Goal: Transaction & Acquisition: Download file/media

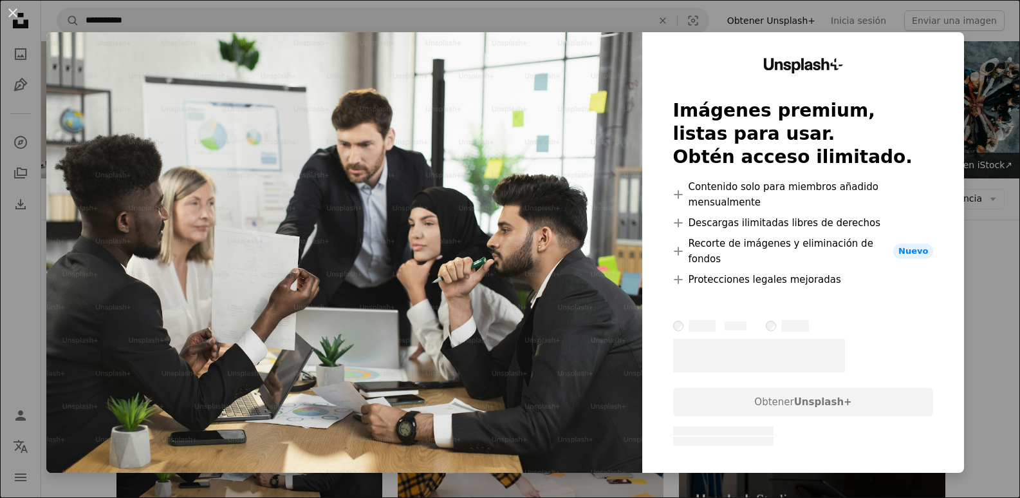
scroll to position [193, 0]
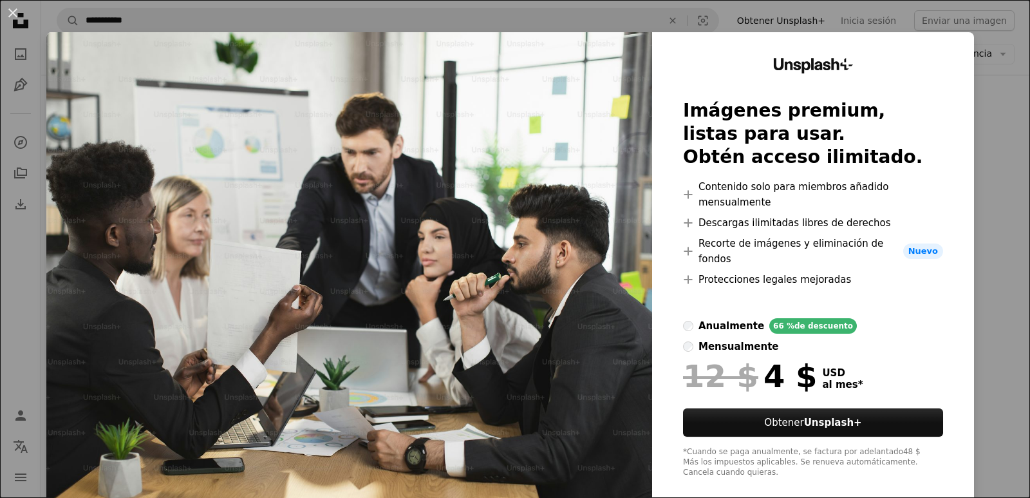
click at [983, 151] on div "An X shape Unsplash+ Imágenes premium, listas para usar. Obtén acceso ilimitado…" at bounding box center [515, 249] width 1030 height 498
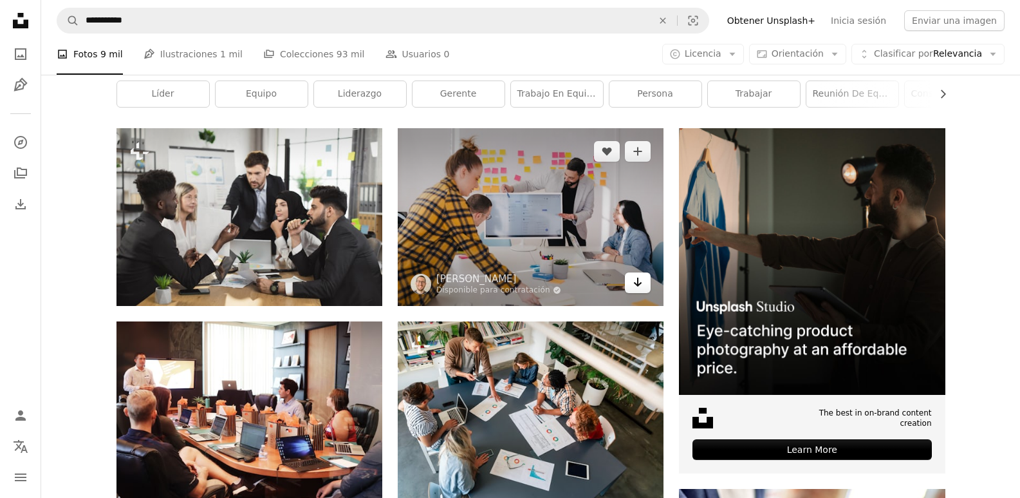
click at [642, 286] on icon "Arrow pointing down" at bounding box center [638, 281] width 10 height 15
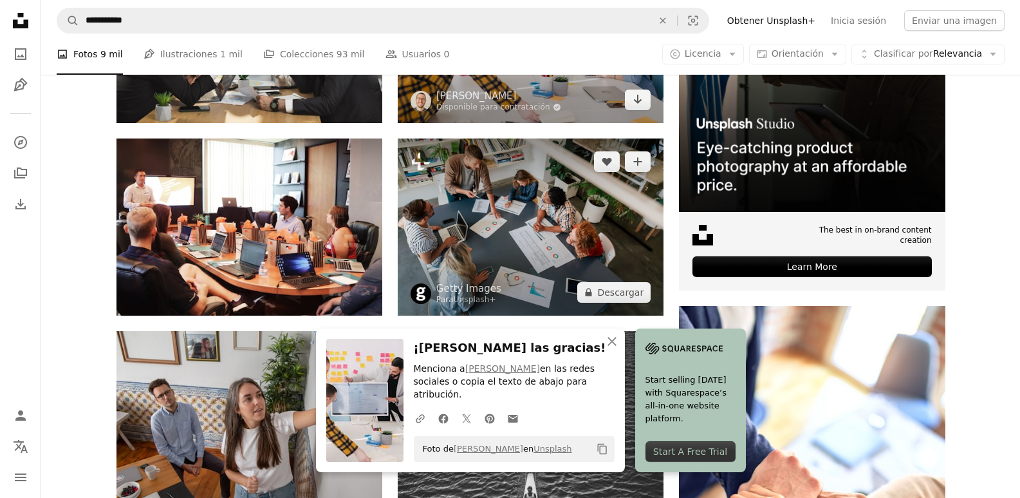
scroll to position [451, 0]
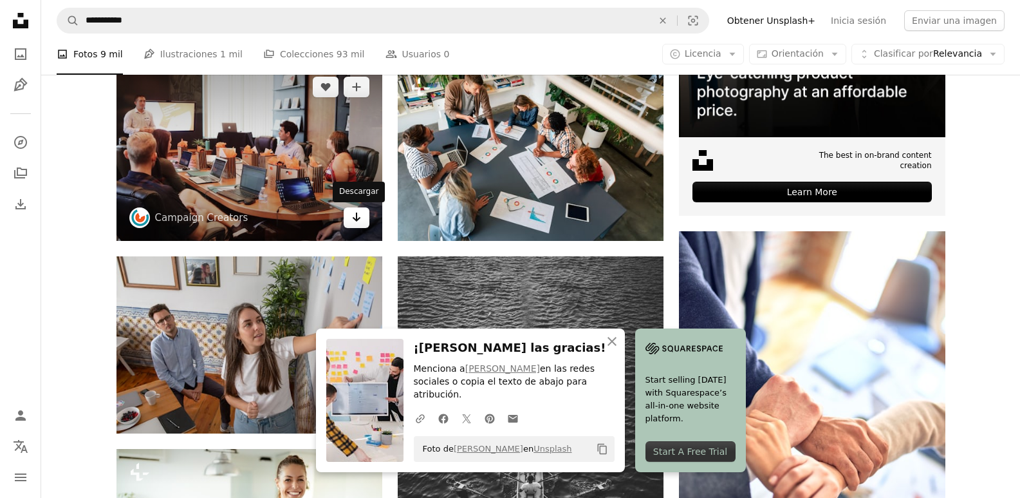
click at [359, 223] on icon "Arrow pointing down" at bounding box center [357, 216] width 10 height 15
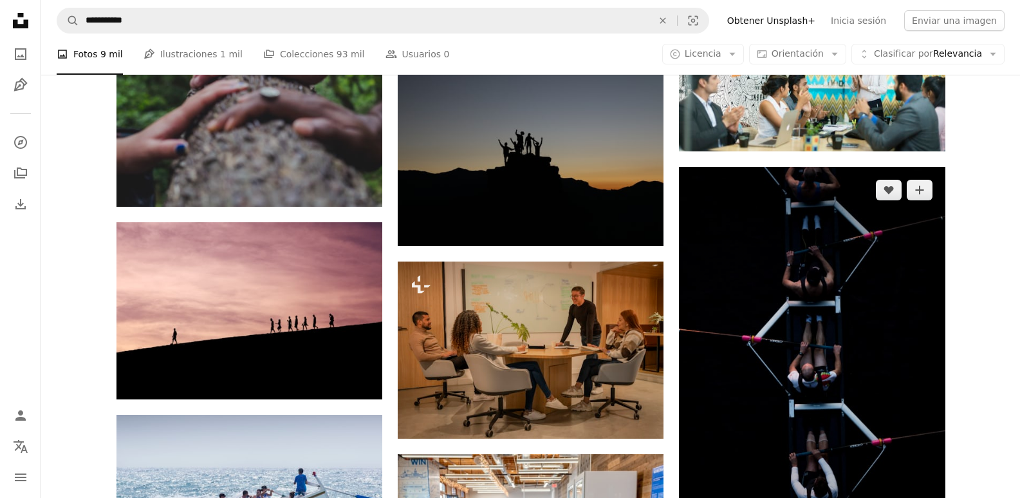
scroll to position [1352, 0]
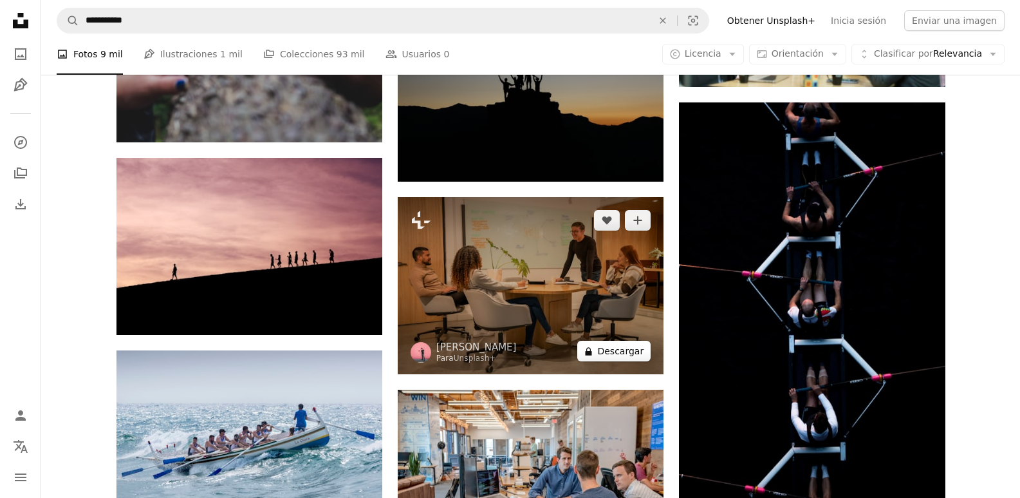
click at [628, 350] on button "A lock Descargar" at bounding box center [614, 351] width 73 height 21
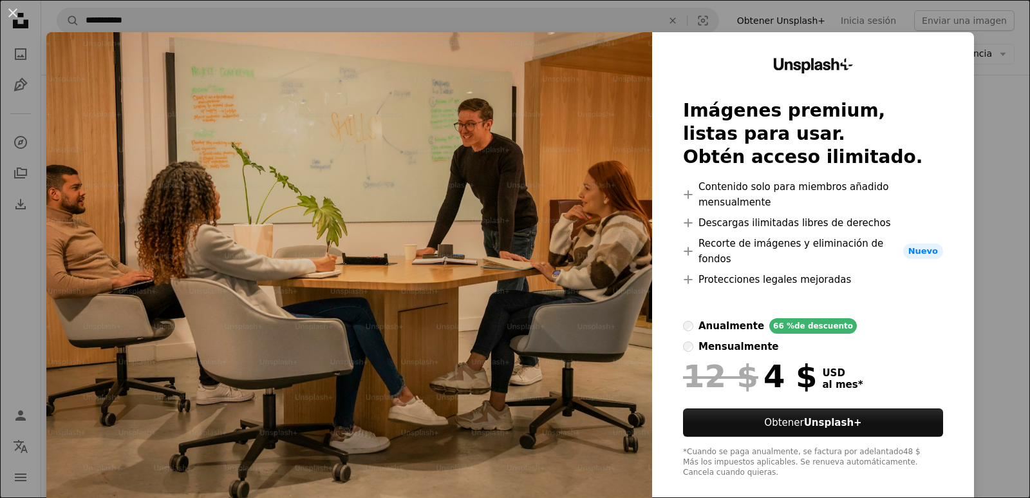
click at [978, 203] on div "An X shape Unsplash+ Imágenes premium, listas para usar. Obtén acceso ilimitado…" at bounding box center [515, 249] width 1030 height 498
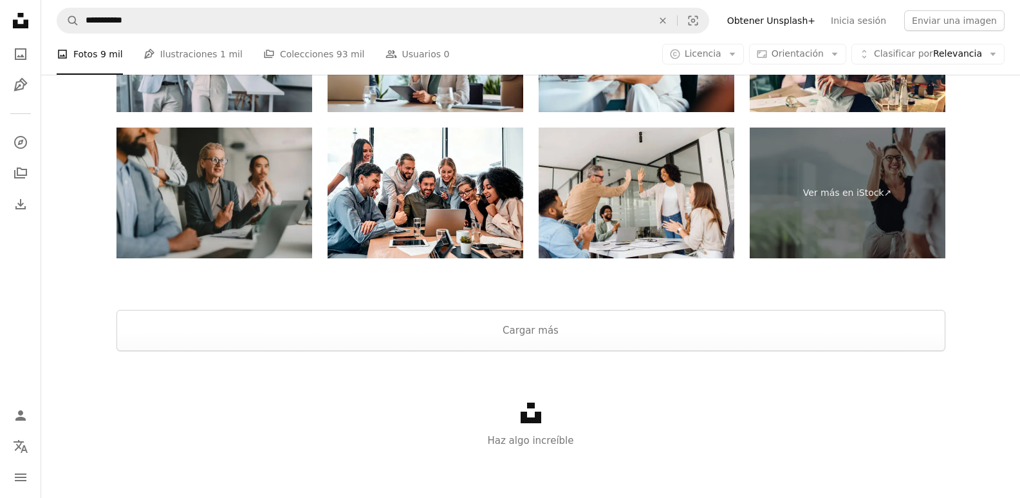
scroll to position [2324, 0]
